Goal: Task Accomplishment & Management: Complete application form

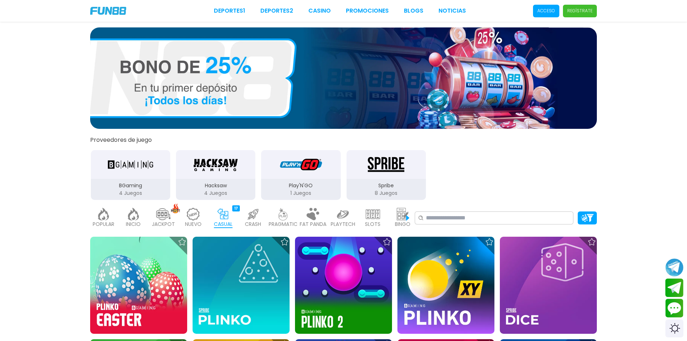
click at [134, 174] on img "BGaming" at bounding box center [130, 164] width 45 height 20
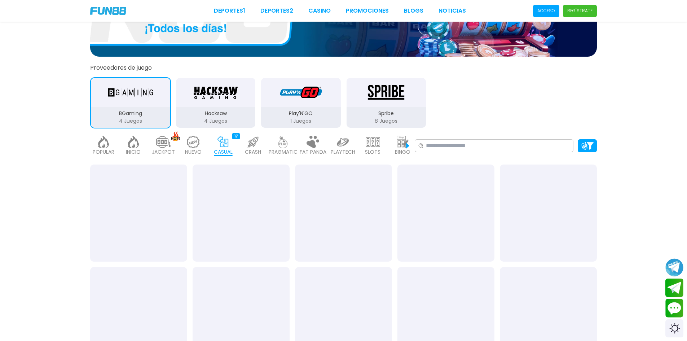
scroll to position [108, 0]
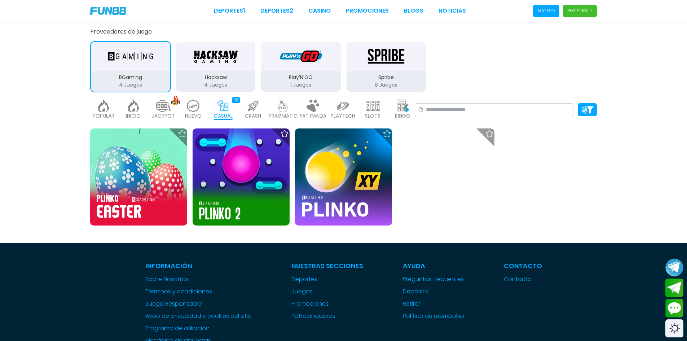
click at [210, 77] on p "Hacksaw" at bounding box center [215, 78] width 79 height 8
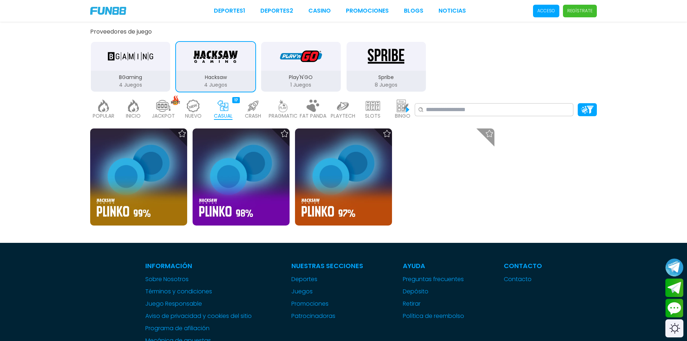
click at [303, 64] on img "Play'N'GO" at bounding box center [300, 56] width 45 height 20
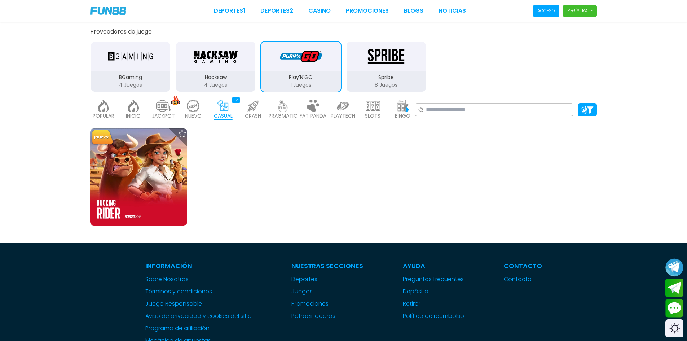
click at [406, 64] on img "Spribe" at bounding box center [385, 56] width 45 height 20
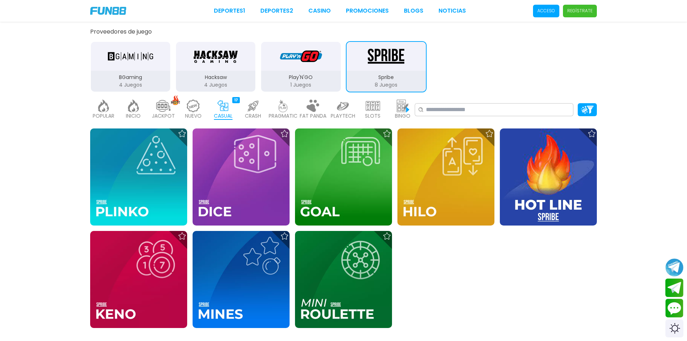
click at [282, 110] on img at bounding box center [283, 106] width 14 height 13
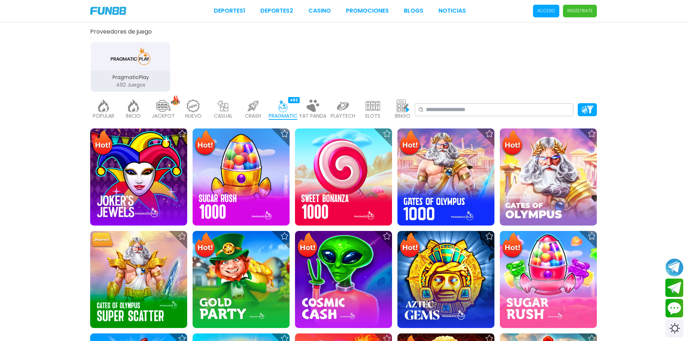
click at [374, 107] on img at bounding box center [373, 106] width 14 height 13
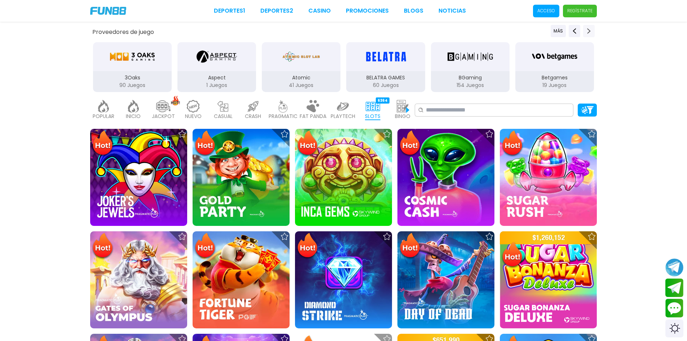
click at [591, 29] on icon "Next providers" at bounding box center [589, 31] width 6 height 6
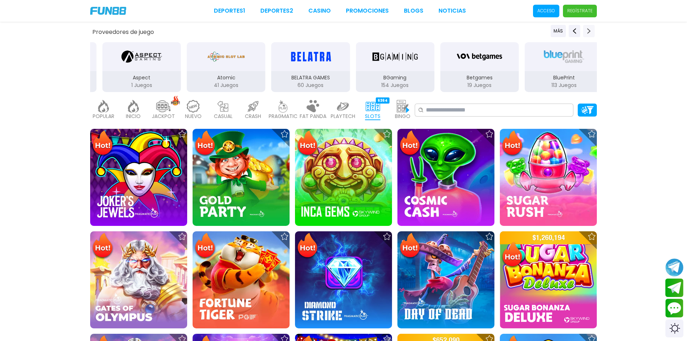
click at [591, 29] on icon "Next providers" at bounding box center [589, 31] width 6 height 6
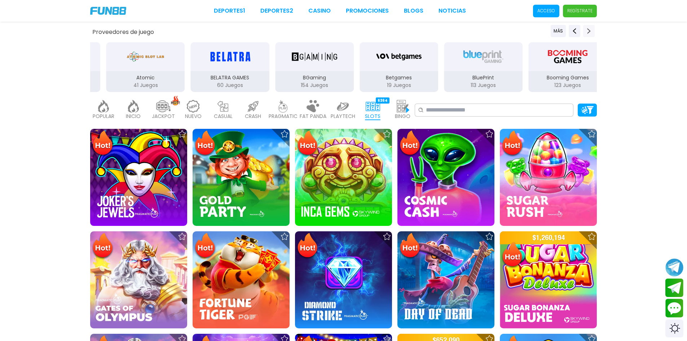
click at [591, 29] on icon "Next providers" at bounding box center [589, 31] width 6 height 6
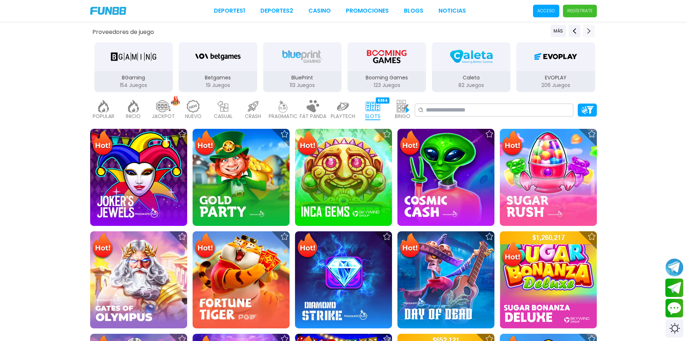
click at [591, 29] on icon "Next providers" at bounding box center [589, 31] width 6 height 6
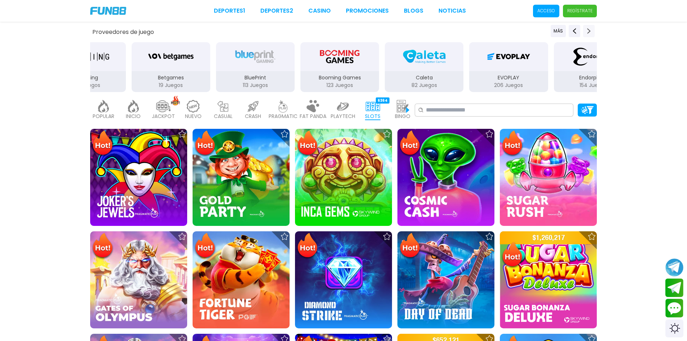
click at [591, 29] on icon "Next providers" at bounding box center [589, 31] width 6 height 6
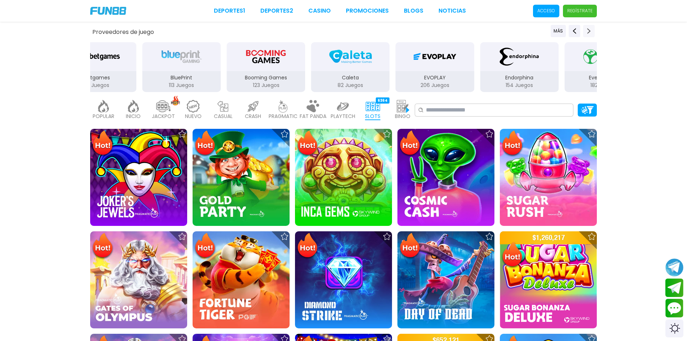
click at [591, 29] on icon "Next providers" at bounding box center [589, 31] width 6 height 6
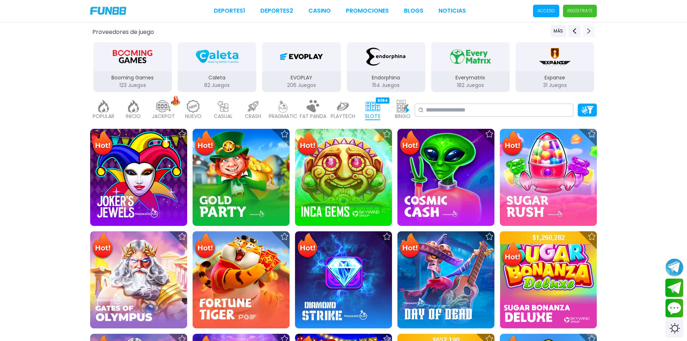
click at [591, 29] on icon "Next providers" at bounding box center [589, 31] width 6 height 6
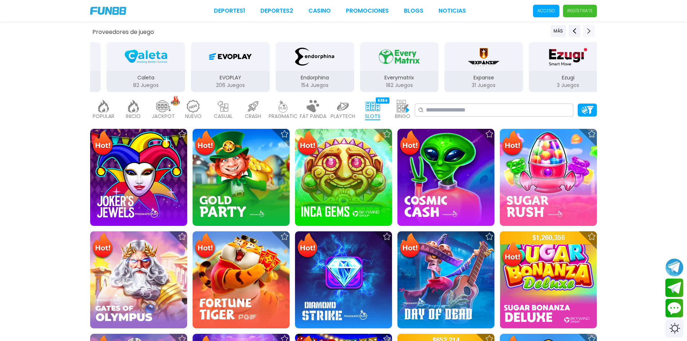
click at [591, 29] on icon "Next providers" at bounding box center [589, 31] width 6 height 6
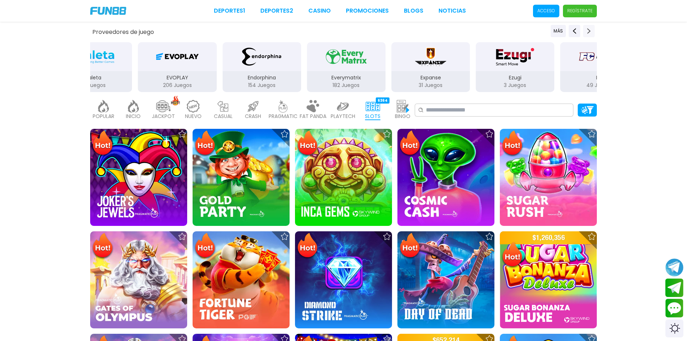
click at [591, 29] on icon "Next providers" at bounding box center [589, 31] width 6 height 6
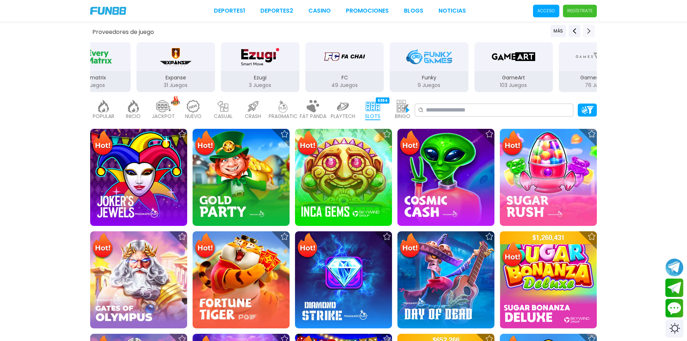
click at [591, 29] on icon "Next providers" at bounding box center [589, 31] width 6 height 6
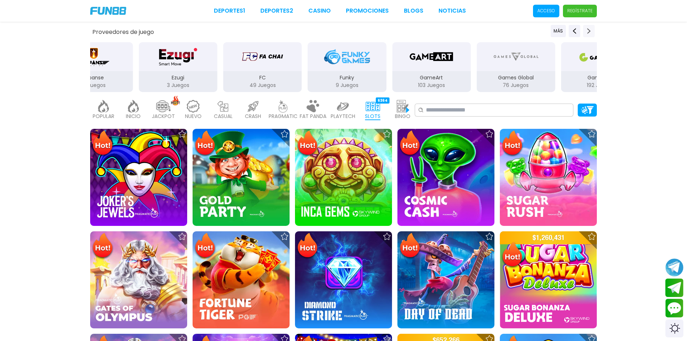
click at [591, 29] on icon "Next providers" at bounding box center [589, 31] width 6 height 6
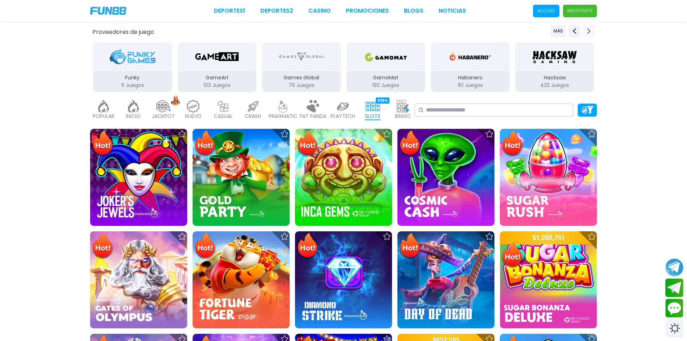
click at [591, 29] on icon "Next providers" at bounding box center [589, 31] width 6 height 6
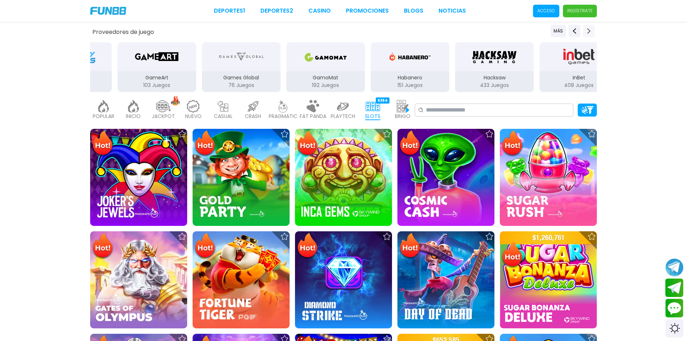
click at [591, 29] on icon "Next providers" at bounding box center [589, 31] width 6 height 6
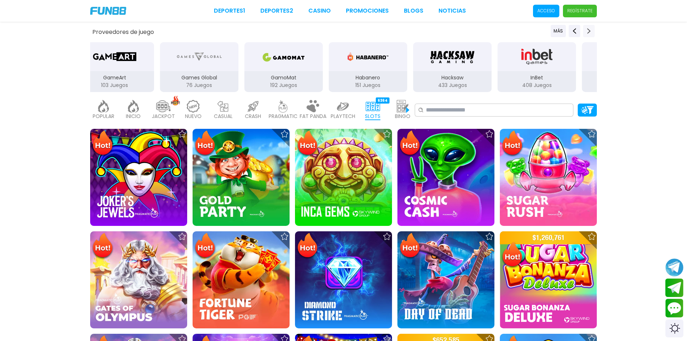
click at [591, 29] on icon "Next providers" at bounding box center [589, 31] width 6 height 6
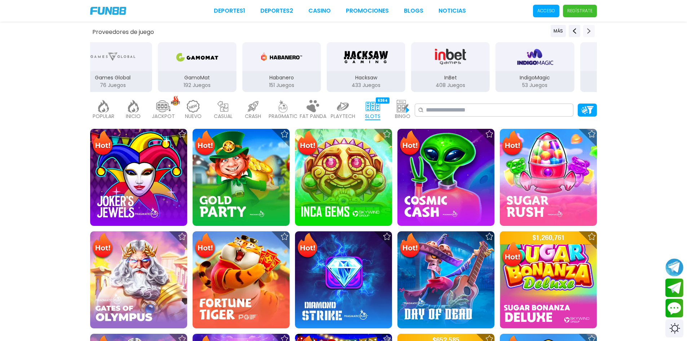
click at [591, 29] on icon "Next providers" at bounding box center [589, 31] width 6 height 6
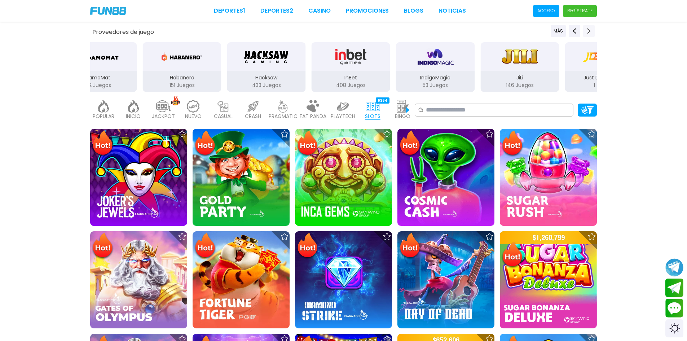
click at [591, 29] on icon "Next providers" at bounding box center [589, 31] width 6 height 6
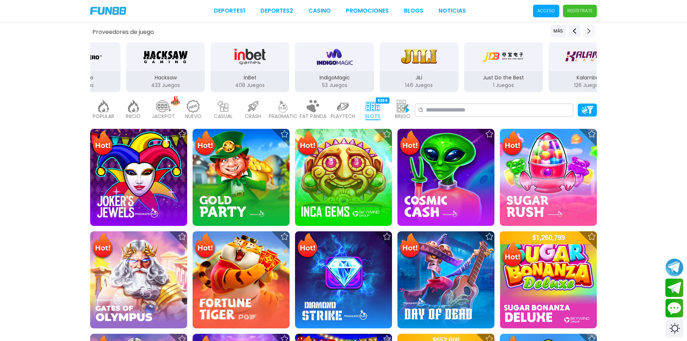
click at [591, 29] on icon "Next providers" at bounding box center [589, 31] width 6 height 6
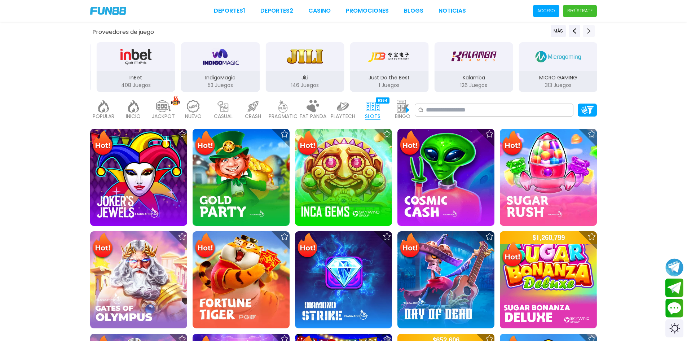
click at [591, 29] on icon "Next providers" at bounding box center [589, 31] width 6 height 6
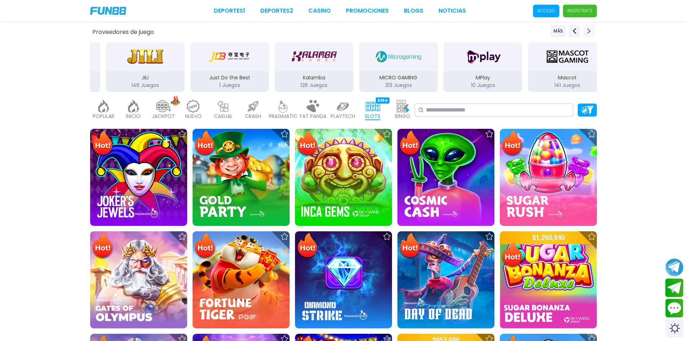
click at [591, 29] on icon "Next providers" at bounding box center [589, 31] width 6 height 6
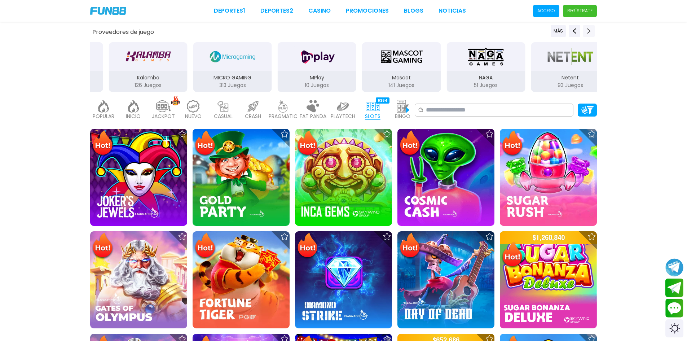
click at [591, 29] on icon "Next providers" at bounding box center [589, 31] width 6 height 6
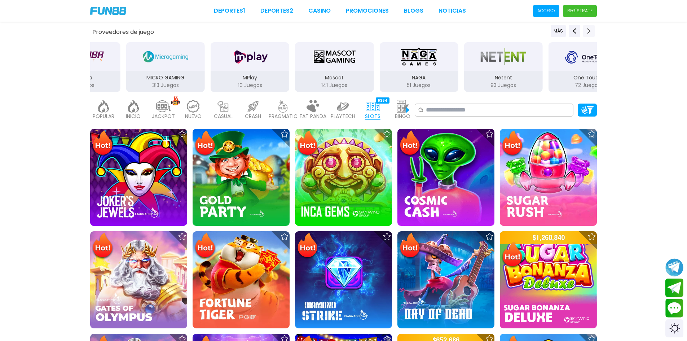
click at [591, 29] on icon "Next providers" at bounding box center [589, 31] width 6 height 6
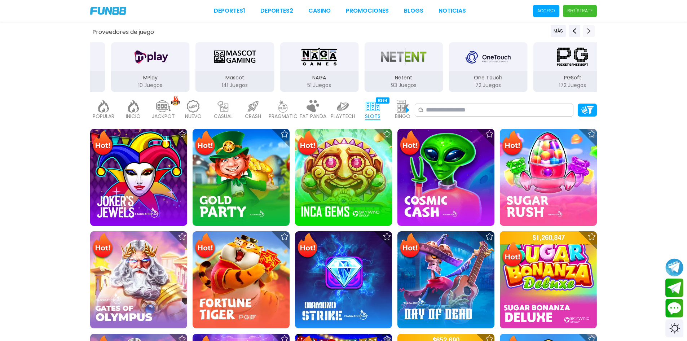
click at [591, 29] on icon "Next providers" at bounding box center [589, 31] width 6 height 6
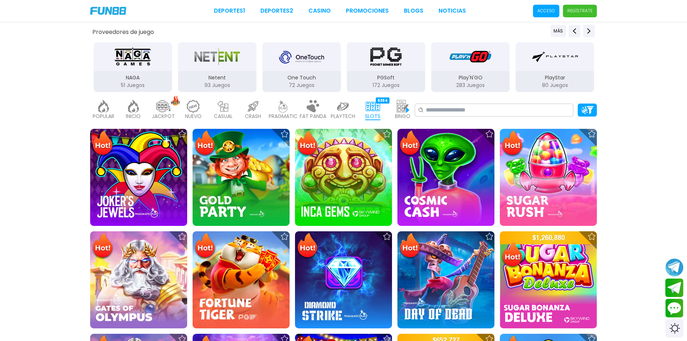
click at [386, 56] on img "PGSoft" at bounding box center [385, 57] width 45 height 20
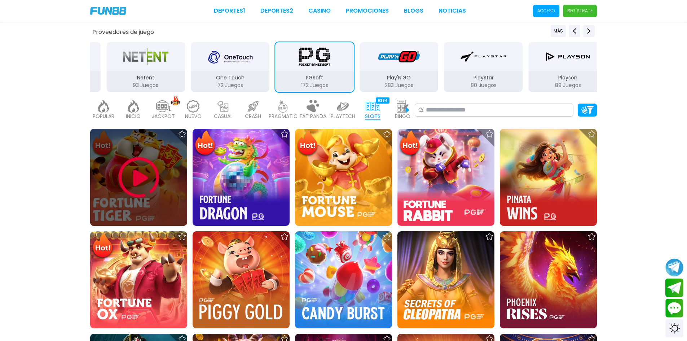
click at [141, 184] on img at bounding box center [138, 177] width 43 height 43
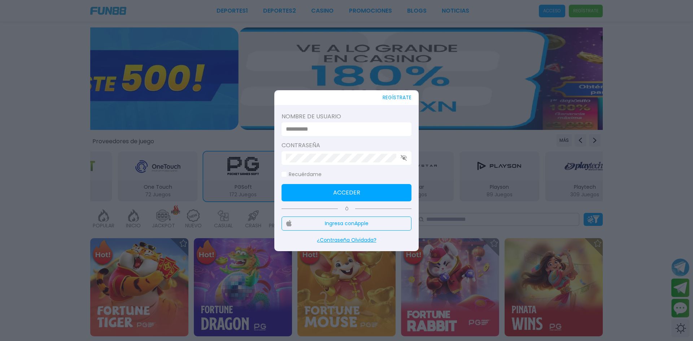
click at [337, 125] on input at bounding box center [344, 129] width 117 height 9
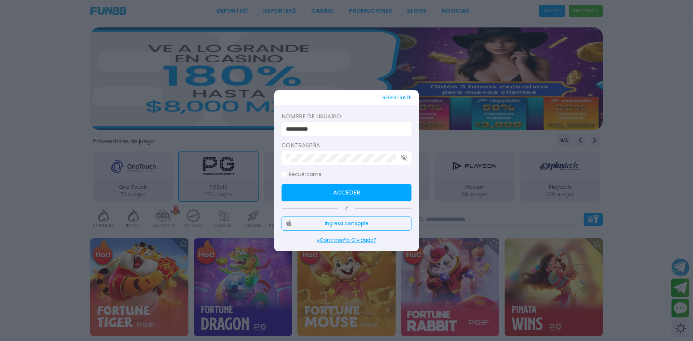
type input "**********"
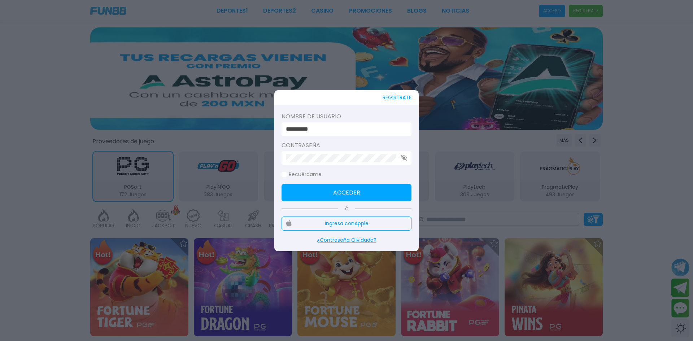
click at [403, 160] on icon "button" at bounding box center [403, 158] width 6 height 6
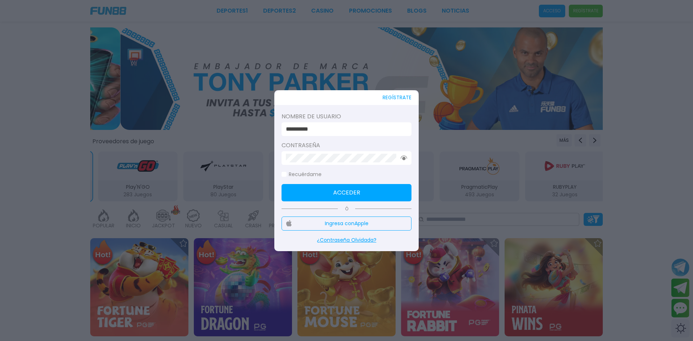
click at [311, 174] on label "Recuérdame" at bounding box center [301, 175] width 40 height 8
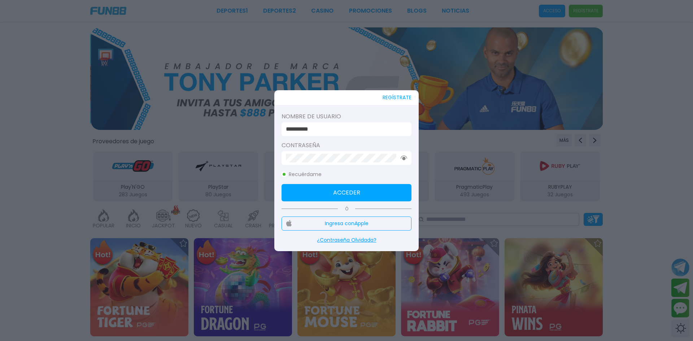
click at [323, 186] on button "Acceder" at bounding box center [346, 192] width 130 height 17
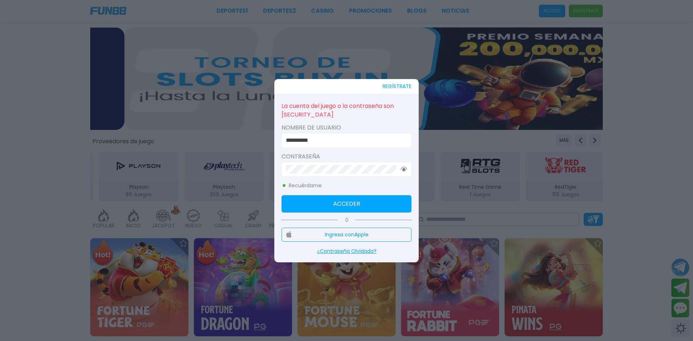
click at [581, 118] on div at bounding box center [346, 170] width 693 height 341
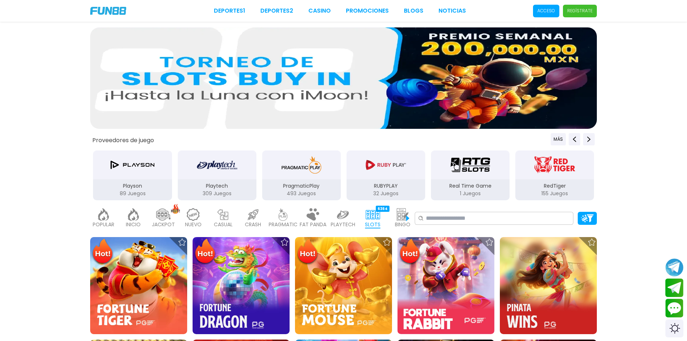
click at [590, 13] on p "Regístrate" at bounding box center [579, 11] width 25 height 6
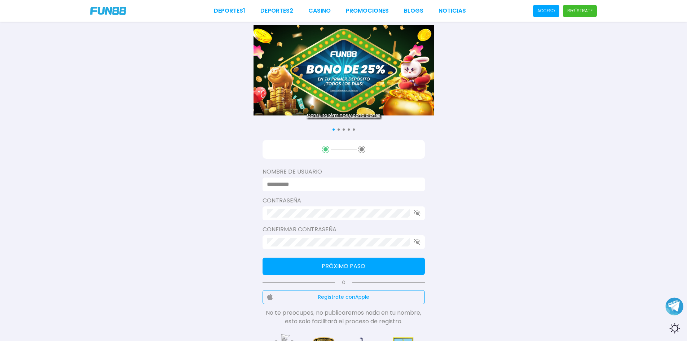
click at [283, 184] on input at bounding box center [341, 184] width 149 height 9
type input "**********"
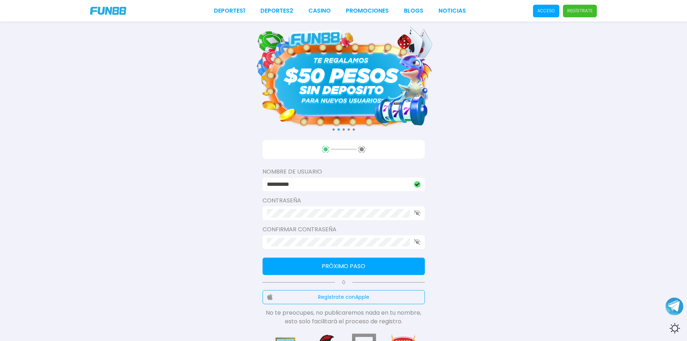
click at [333, 265] on button "Próximo paso" at bounding box center [344, 266] width 162 height 17
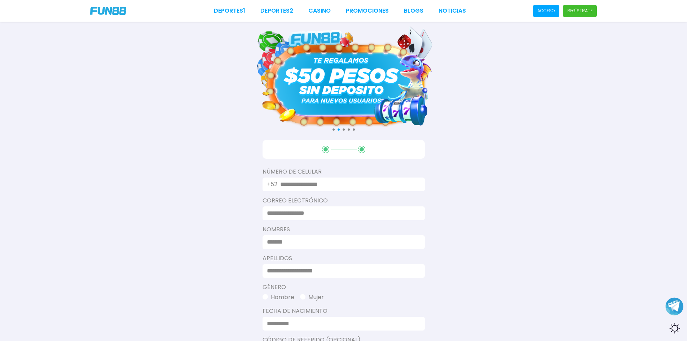
click at [295, 192] on div "Número De Celular +52 Correo electrónico Nombres Apellidos Género Hombre Mujer …" at bounding box center [344, 299] width 162 height 318
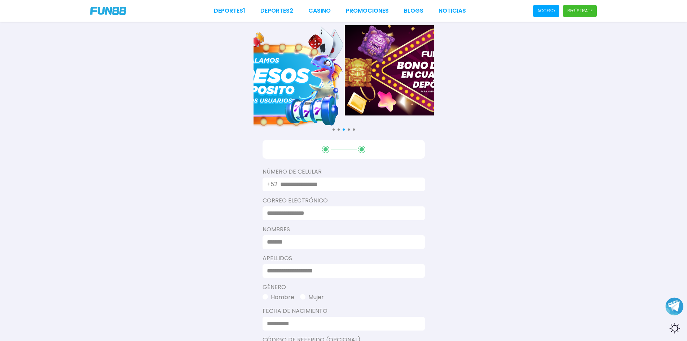
click at [304, 187] on input "text" at bounding box center [348, 184] width 136 height 9
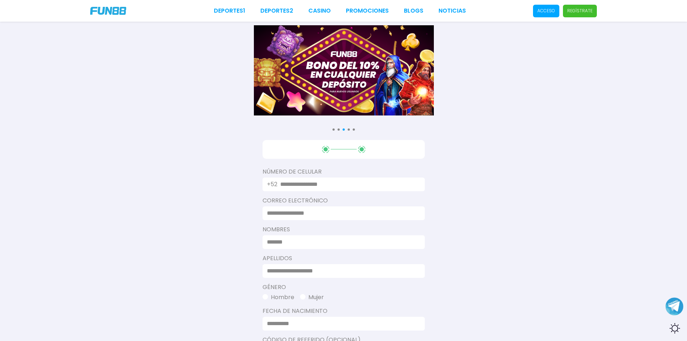
click at [298, 209] on input at bounding box center [341, 213] width 149 height 9
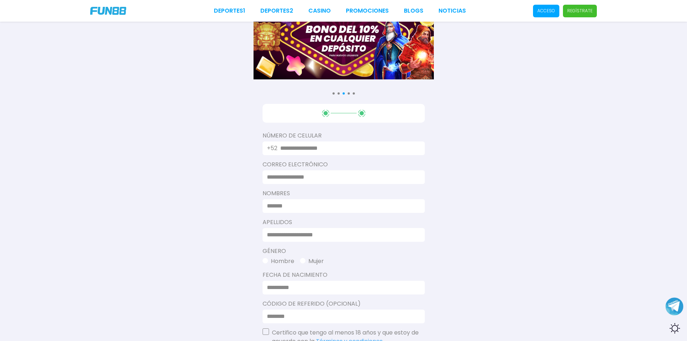
click at [298, 177] on input at bounding box center [341, 177] width 149 height 9
type input "**********"
click at [302, 206] on input at bounding box center [341, 206] width 149 height 9
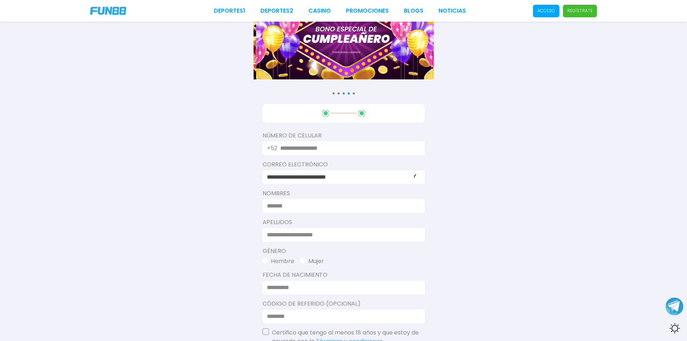
type input "*******"
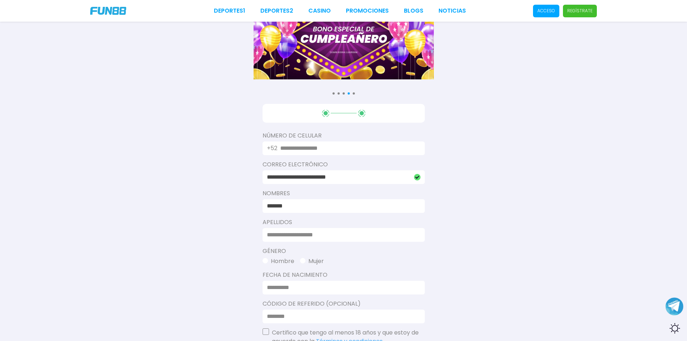
click at [299, 235] on input at bounding box center [341, 234] width 149 height 9
type input "*********"
click at [268, 259] on button "Hombre" at bounding box center [279, 261] width 32 height 9
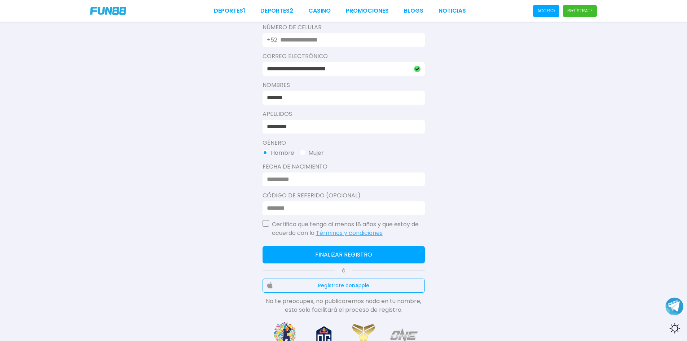
scroll to position [180, 0]
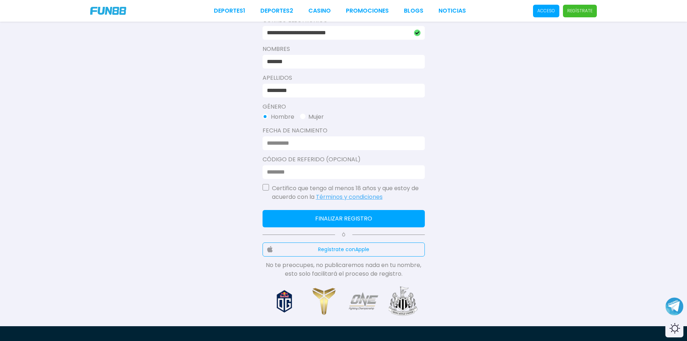
click at [288, 144] on input at bounding box center [341, 143] width 149 height 9
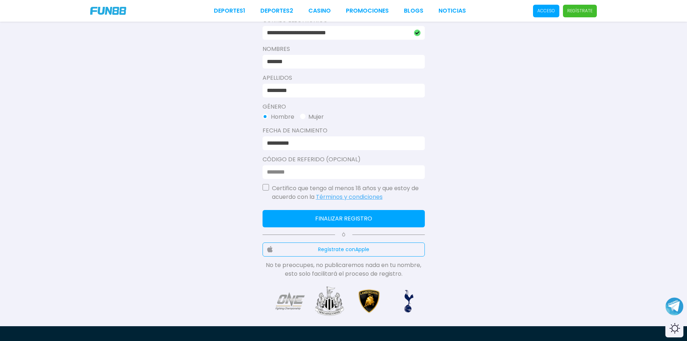
type input "**********"
click at [266, 186] on button "button" at bounding box center [266, 187] width 6 height 6
click at [298, 212] on button "Finalizar registro" at bounding box center [344, 218] width 162 height 17
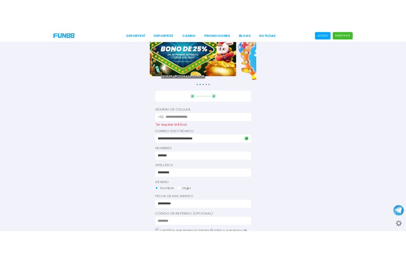
scroll to position [0, 0]
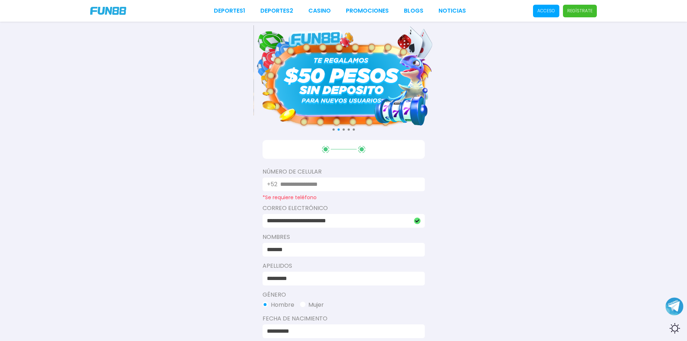
click at [352, 177] on div "Número De Celular +52 *Se requiere teléfono" at bounding box center [344, 183] width 162 height 33
click at [354, 182] on input "text" at bounding box center [348, 184] width 136 height 9
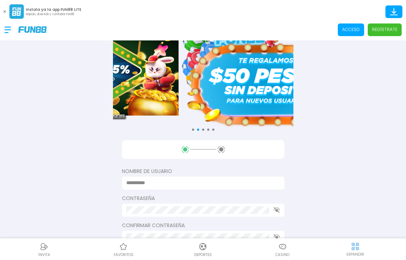
drag, startPoint x: 351, startPoint y: 185, endPoint x: 329, endPoint y: 173, distance: 25.0
click at [351, 185] on div "Consulta términos y condiciones Consulta términos y condiciones Consulta términ…" at bounding box center [203, 182] width 406 height 365
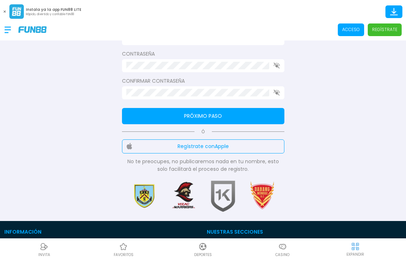
scroll to position [36, 0]
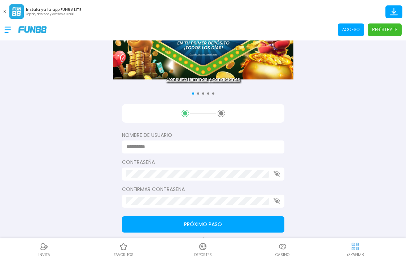
click at [73, 98] on div "Consulta términos y condiciones Consulta términos y condiciones Consulta términ…" at bounding box center [203, 146] width 406 height 365
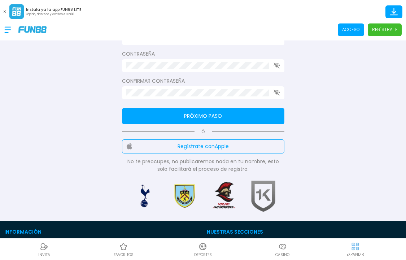
click at [61, 115] on div "Consulta términos y condiciones Consulta términos y condiciones Consulta términ…" at bounding box center [203, 38] width 406 height 365
click at [209, 101] on div "Nombre de usuario Contraseña Confirmar contraseña Próximo paso Ó Regístrate con…" at bounding box center [203, 84] width 162 height 177
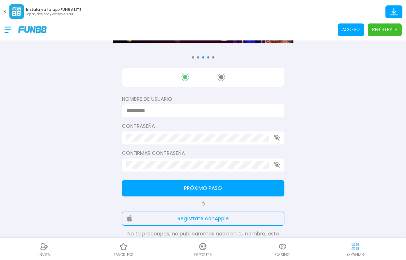
scroll to position [108, 0]
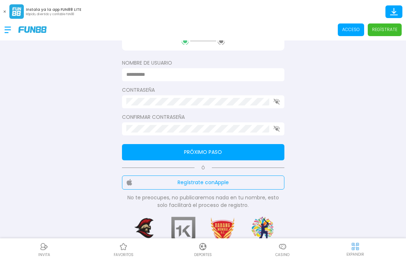
click at [152, 75] on input at bounding box center [200, 75] width 149 height 8
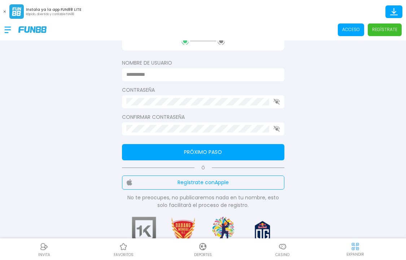
click at [365, 63] on div "Consulta términos y condiciones Consulta términos y condiciones Consulta términ…" at bounding box center [203, 74] width 406 height 365
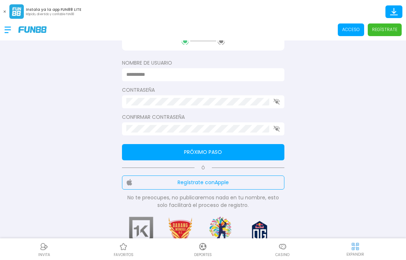
click at [380, 34] on span "Regístrate" at bounding box center [385, 29] width 34 height 13
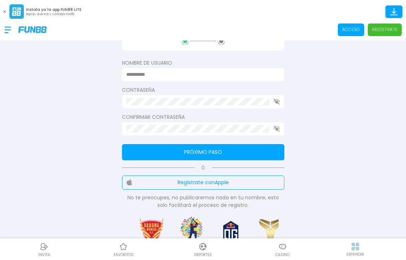
click at [380, 34] on span "Regístrate" at bounding box center [385, 29] width 34 height 13
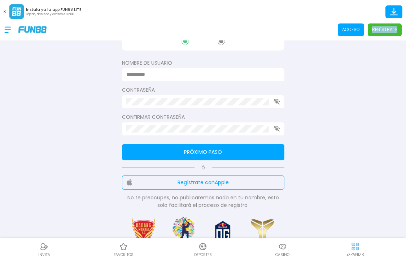
click at [384, 26] on p "Regístrate" at bounding box center [384, 29] width 25 height 6
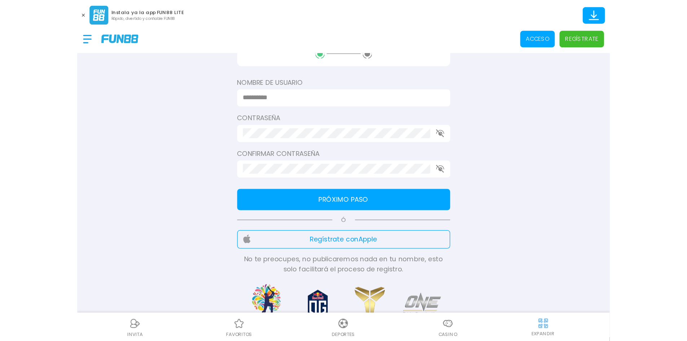
scroll to position [0, 0]
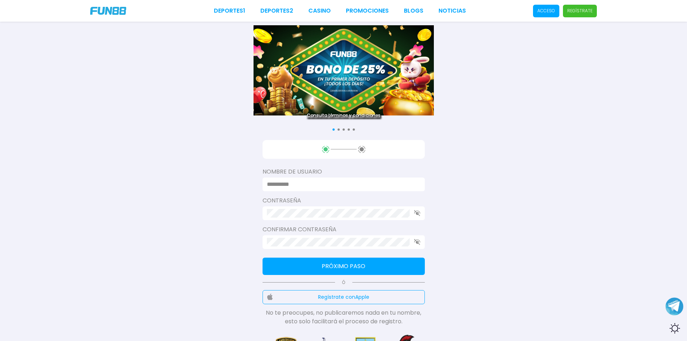
click at [320, 186] on input at bounding box center [341, 184] width 149 height 9
type input "**********"
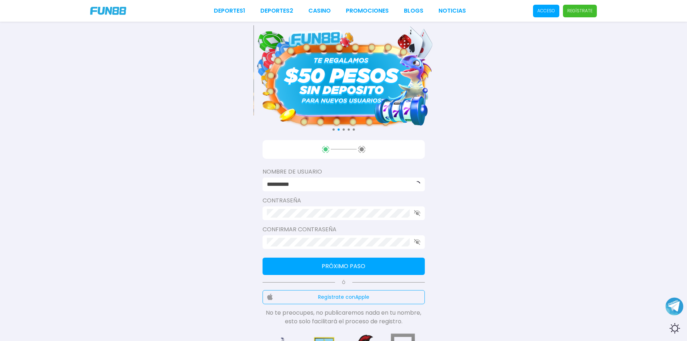
click at [418, 215] on icon "button" at bounding box center [417, 213] width 6 height 6
click at [418, 240] on icon "button" at bounding box center [417, 242] width 6 height 6
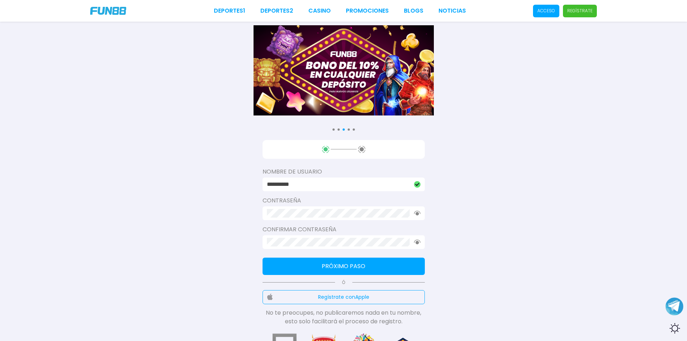
click at [340, 265] on button "Próximo paso" at bounding box center [344, 266] width 162 height 17
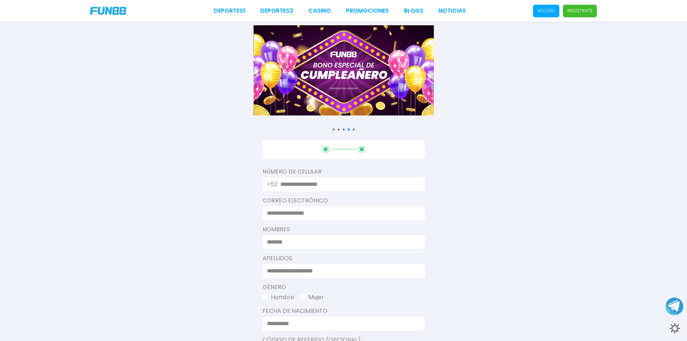
click at [341, 183] on input "text" at bounding box center [348, 184] width 136 height 9
paste input "*********"
type input "**********"
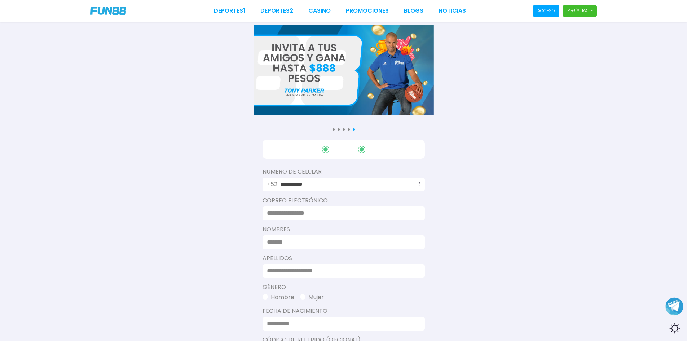
scroll to position [36, 0]
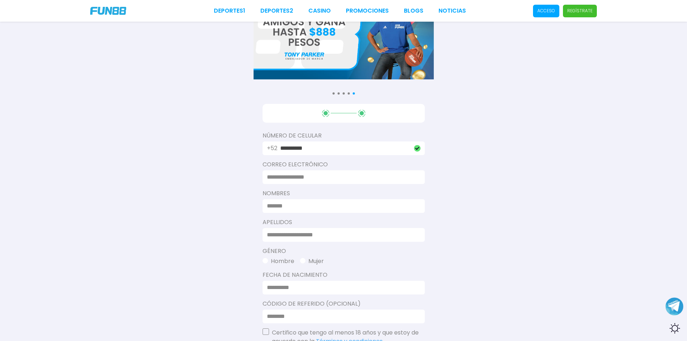
click at [289, 175] on input at bounding box center [341, 177] width 149 height 9
type input "**********"
click at [303, 208] on input at bounding box center [341, 206] width 149 height 9
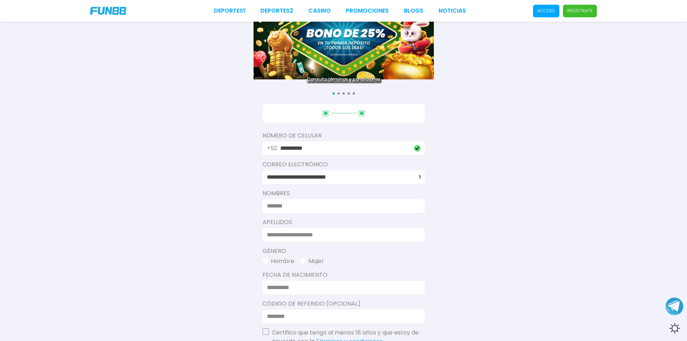
type input "*******"
click at [314, 234] on input at bounding box center [341, 234] width 149 height 9
type input "*********"
click at [282, 261] on button "Hombre" at bounding box center [279, 261] width 32 height 9
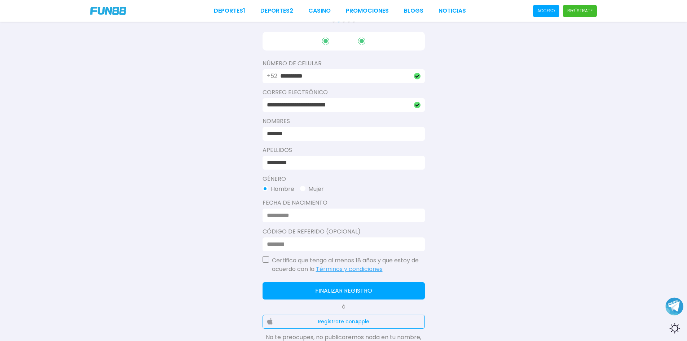
click at [268, 212] on input at bounding box center [341, 215] width 149 height 9
type input "**********"
click at [267, 261] on button "button" at bounding box center [266, 259] width 6 height 6
click at [291, 289] on button "Finalizar registro" at bounding box center [344, 290] width 162 height 17
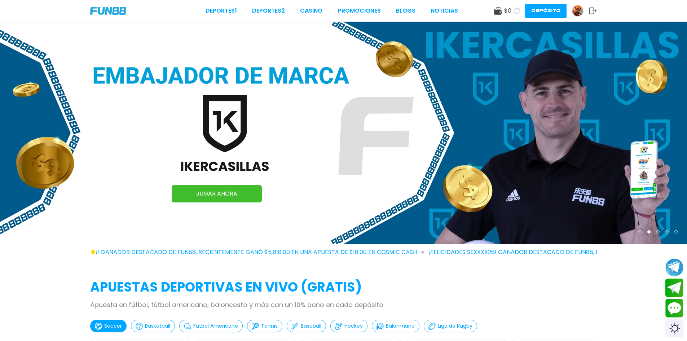
click at [441, 153] on div "JUGAR AHORA" at bounding box center [343, 133] width 687 height 223
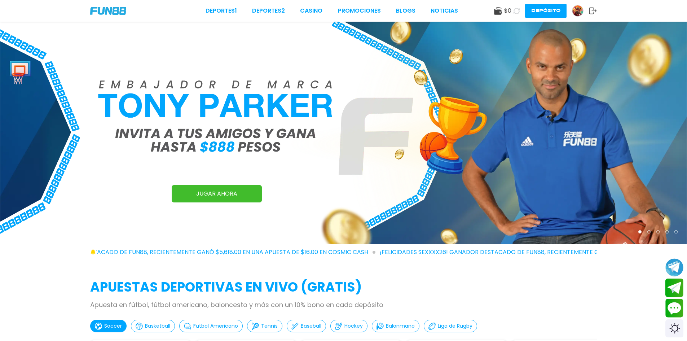
click at [225, 194] on link "JUGAR AHORA" at bounding box center [217, 193] width 90 height 17
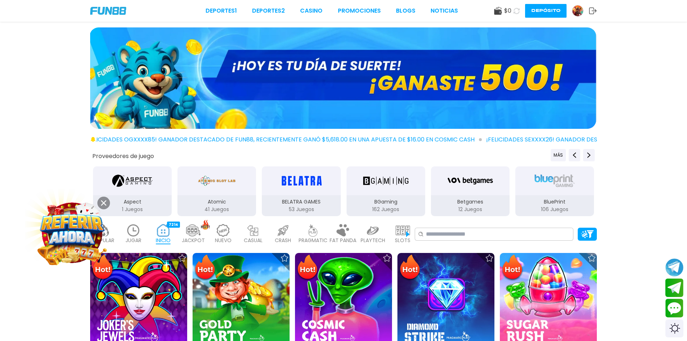
drag, startPoint x: 395, startPoint y: 62, endPoint x: 229, endPoint y: 62, distance: 166.3
click at [316, 62] on img at bounding box center [342, 77] width 507 height 101
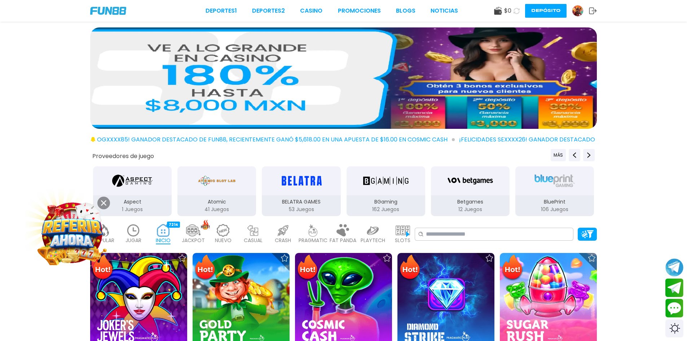
click at [376, 68] on img at bounding box center [343, 77] width 507 height 101
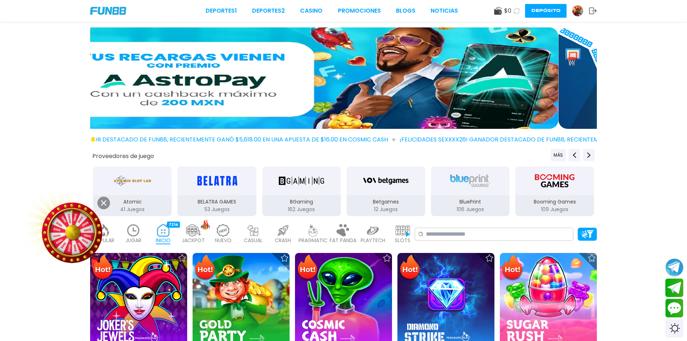
drag, startPoint x: 340, startPoint y: 88, endPoint x: 178, endPoint y: 59, distance: 164.9
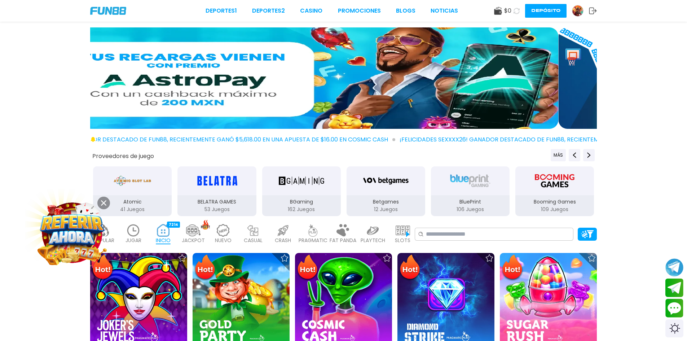
click at [205, 69] on img at bounding box center [305, 77] width 507 height 101
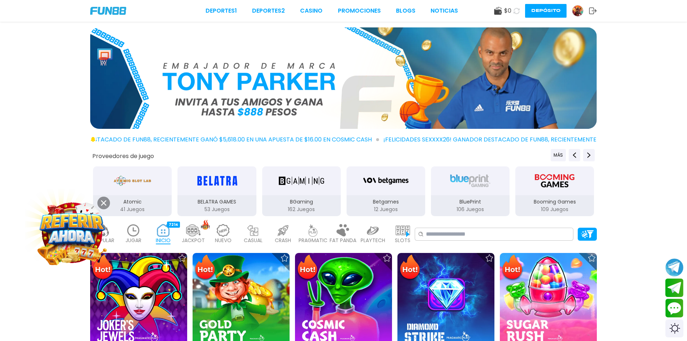
click at [539, 9] on button "Depósito" at bounding box center [545, 11] width 41 height 14
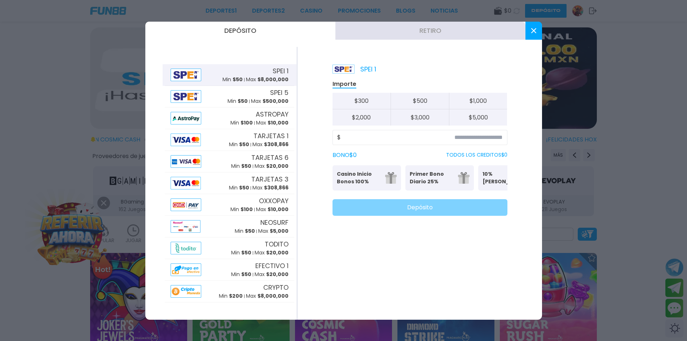
click at [537, 29] on button at bounding box center [534, 31] width 17 height 18
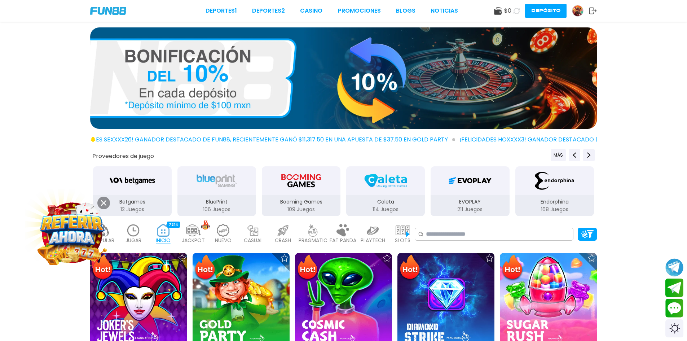
click at [69, 231] on img at bounding box center [72, 232] width 66 height 66
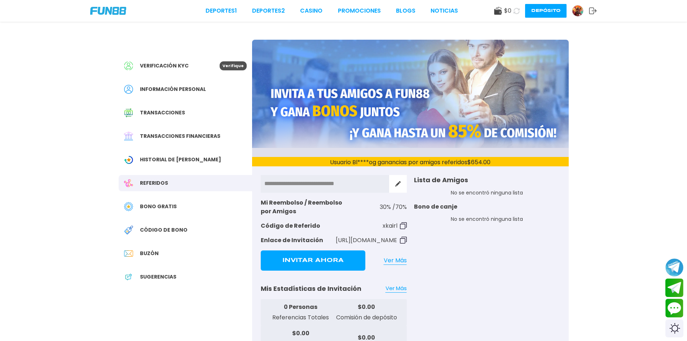
click at [398, 209] on p "30 % / 70 %" at bounding box center [393, 207] width 27 height 9
click at [165, 67] on span "Verificación KYC" at bounding box center [164, 66] width 49 height 8
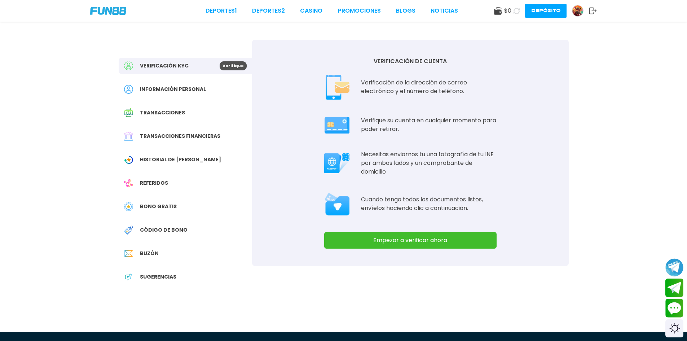
click at [110, 13] on img at bounding box center [108, 11] width 36 height 8
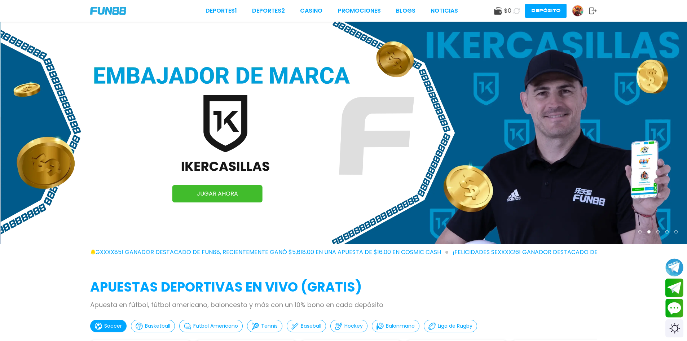
drag, startPoint x: 338, startPoint y: 112, endPoint x: 534, endPoint y: 111, distance: 196.6
click at [465, 114] on img at bounding box center [344, 133] width 687 height 223
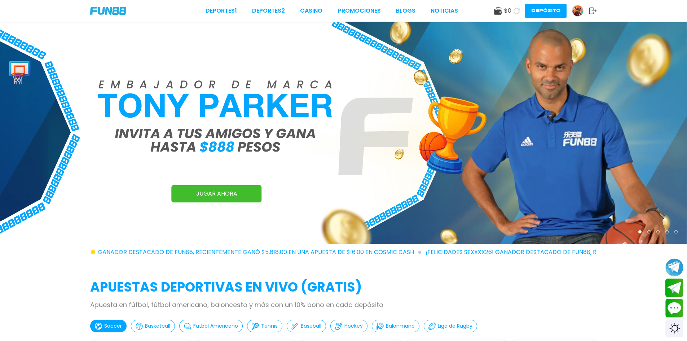
click at [240, 194] on link "JUGAR AHORA" at bounding box center [217, 193] width 90 height 17
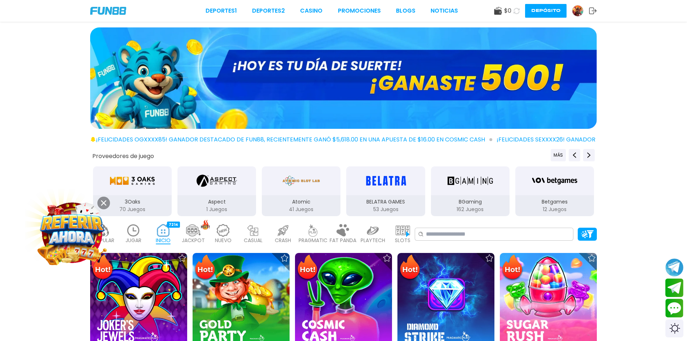
click at [579, 8] on img at bounding box center [577, 10] width 11 height 11
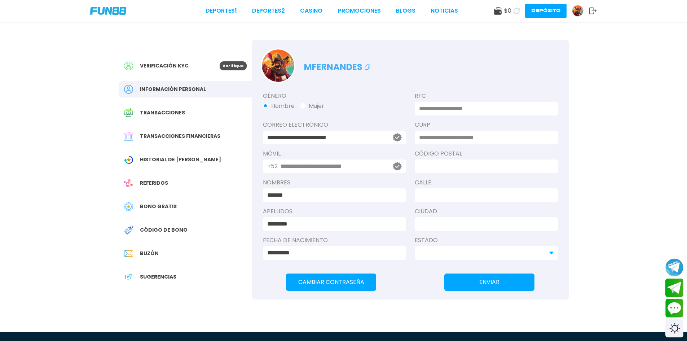
click at [176, 155] on div "Historial de [PERSON_NAME]" at bounding box center [185, 159] width 133 height 16
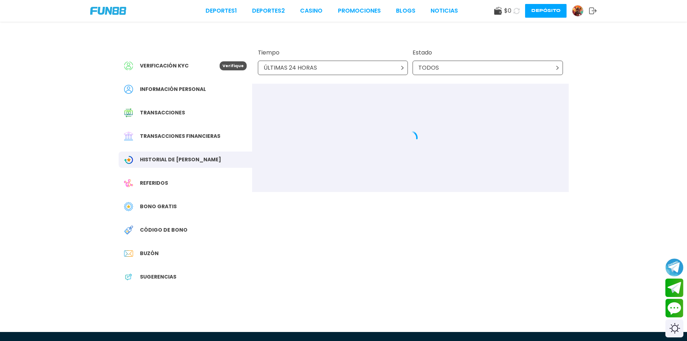
click at [151, 185] on span "Referidos" at bounding box center [154, 183] width 28 height 8
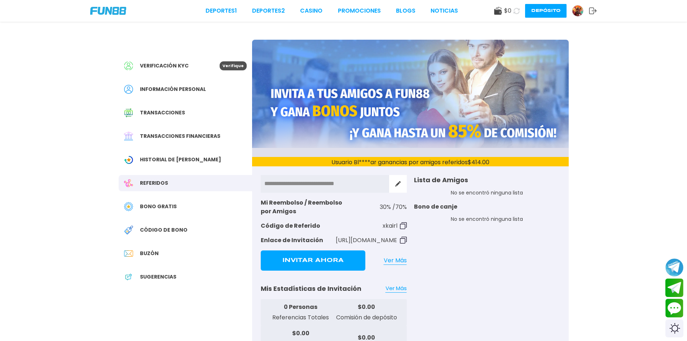
click at [395, 181] on button at bounding box center [398, 184] width 18 height 18
click at [395, 181] on icon at bounding box center [398, 183] width 9 height 9
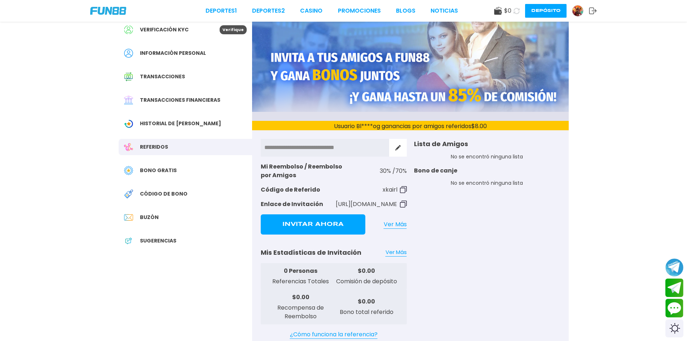
click at [572, 176] on div "**********" at bounding box center [343, 167] width 467 height 362
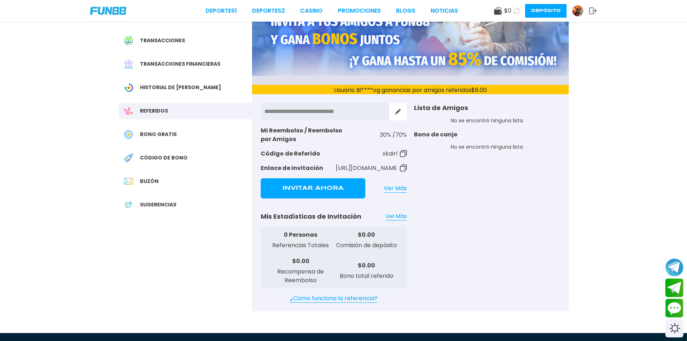
scroll to position [108, 0]
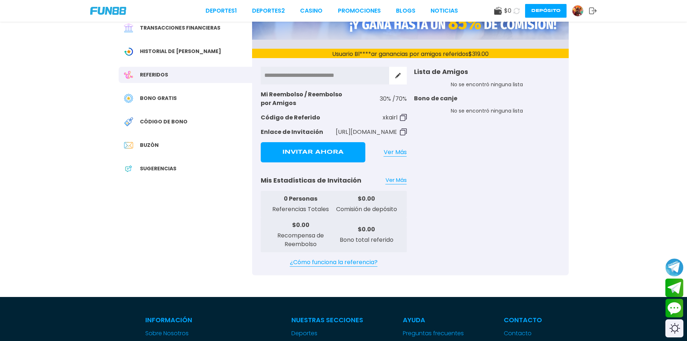
click at [346, 265] on link "¿Cómo funciona la referencia?" at bounding box center [334, 262] width 146 height 9
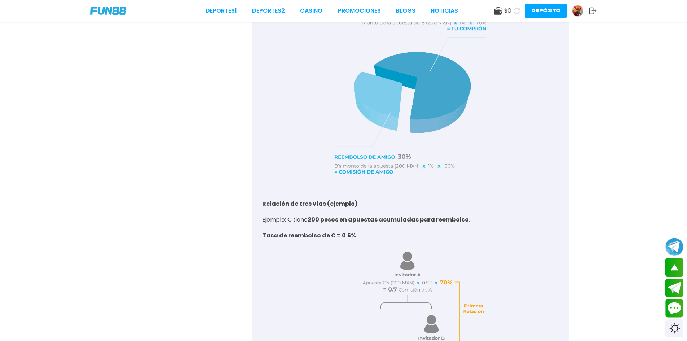
scroll to position [505, 0]
